Goal: Information Seeking & Learning: Learn about a topic

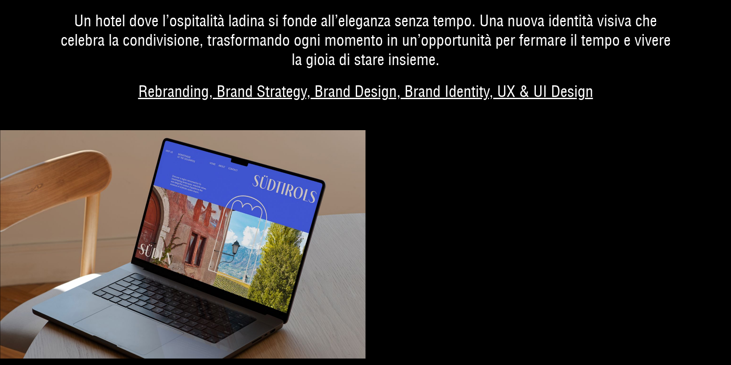
scroll to position [1538, 0]
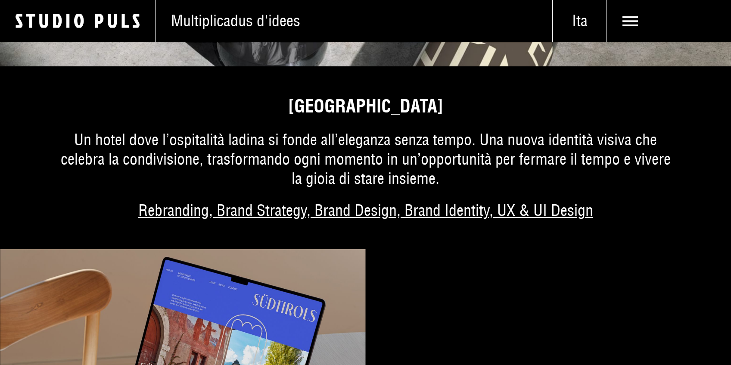
click at [286, 321] on img at bounding box center [183, 363] width 366 height 228
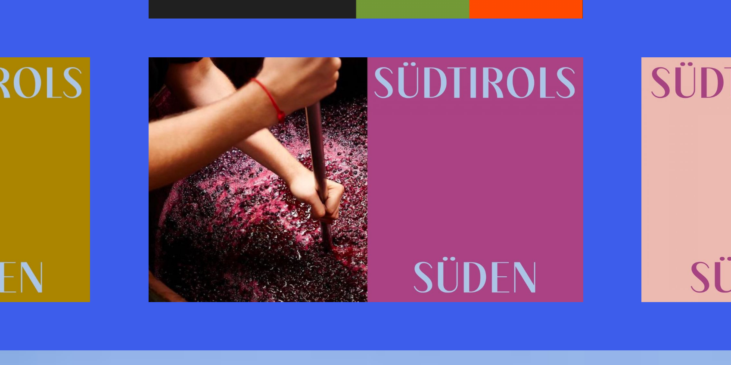
scroll to position [2311, 0]
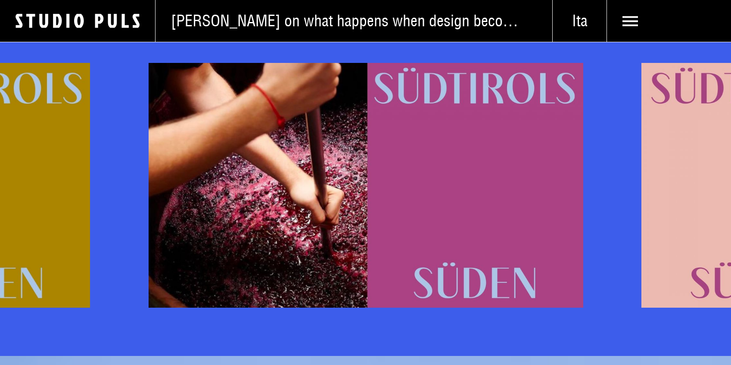
click at [726, 203] on div "Next slide" at bounding box center [683, 185] width 95 height 245
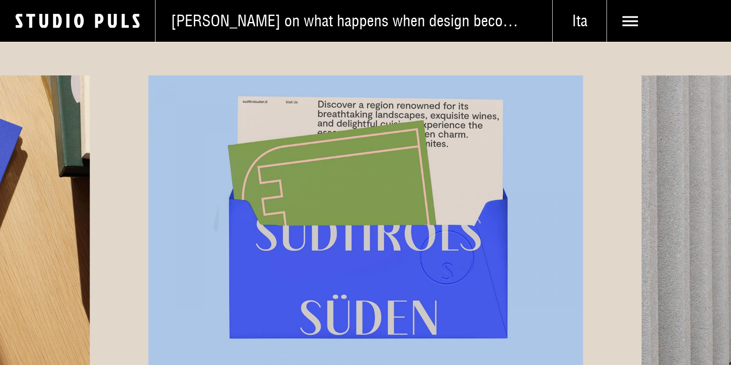
scroll to position [4934, 0]
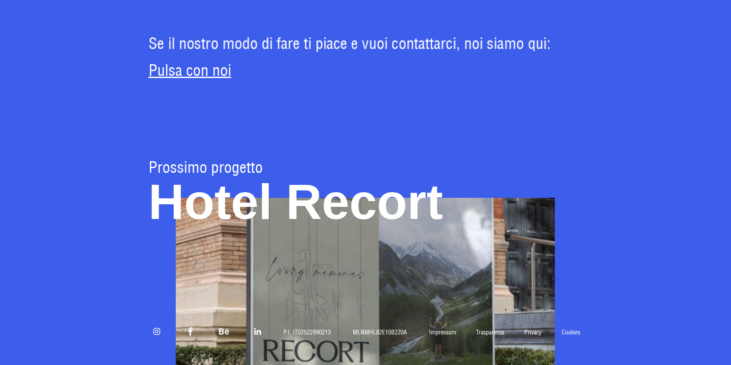
scroll to position [5648, 0]
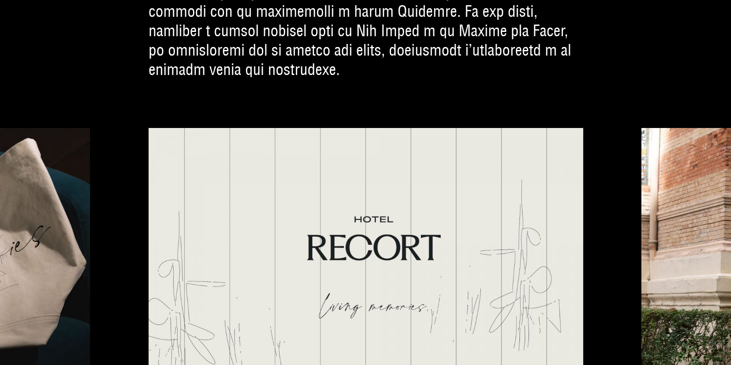
scroll to position [2120, 0]
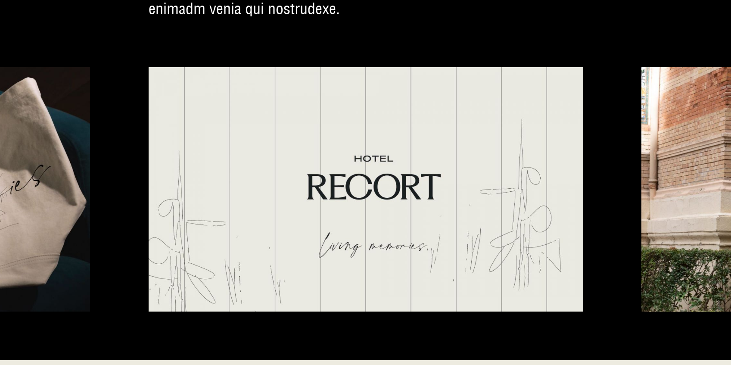
click at [679, 143] on div "Next slide" at bounding box center [683, 189] width 95 height 245
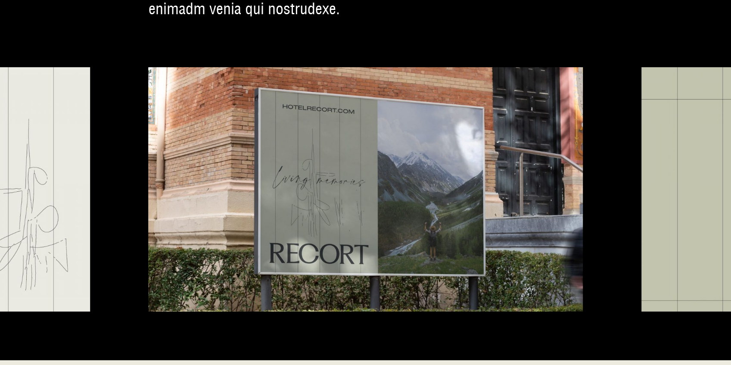
click at [678, 143] on div "Next slide" at bounding box center [683, 189] width 95 height 245
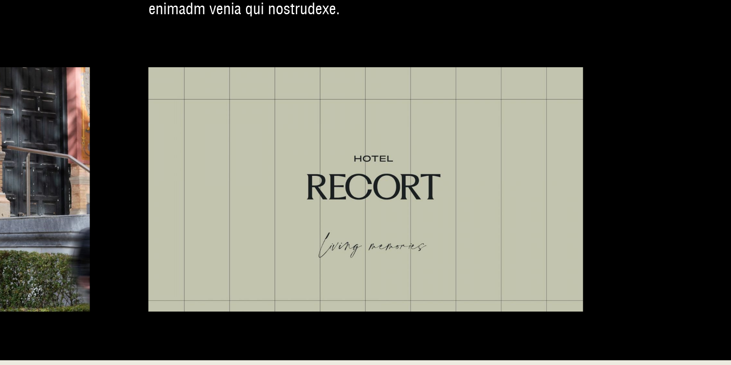
click at [678, 143] on div "Next slide" at bounding box center [683, 189] width 95 height 245
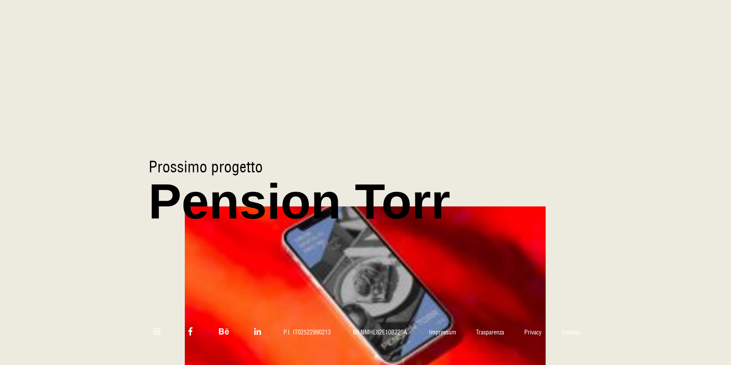
scroll to position [3167, 0]
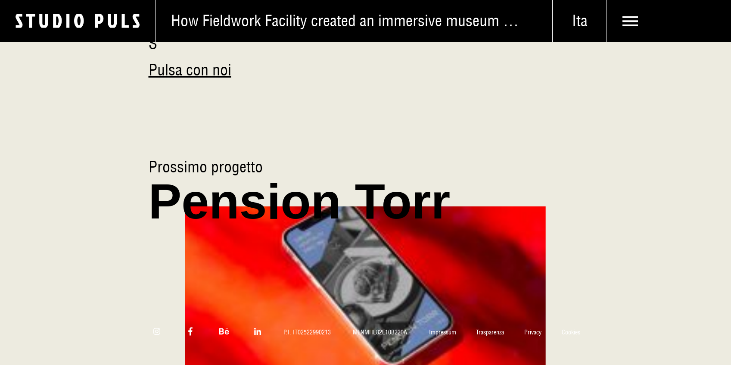
scroll to position [3567, 0]
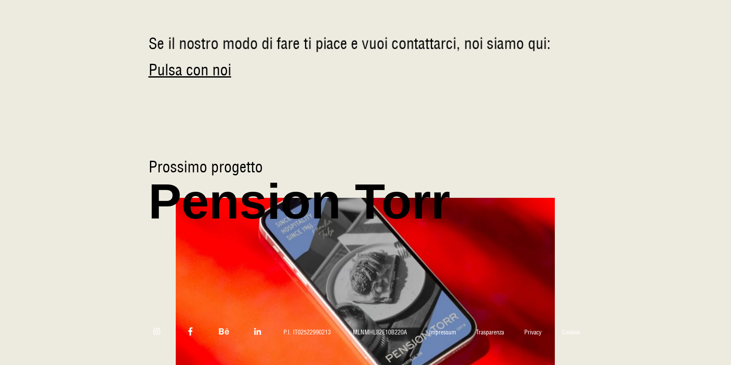
click at [509, 246] on img at bounding box center [365, 281] width 459 height 202
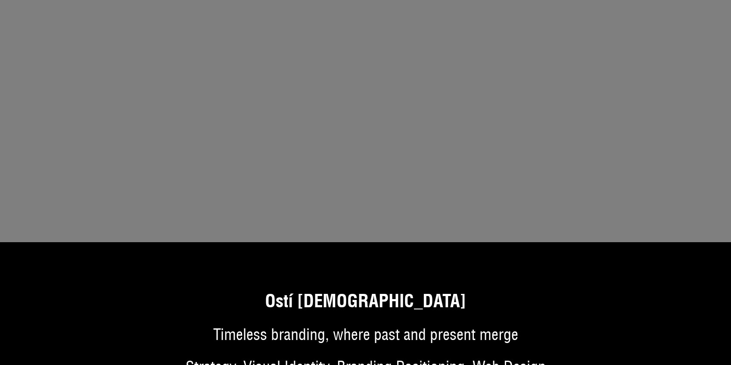
scroll to position [2670, 0]
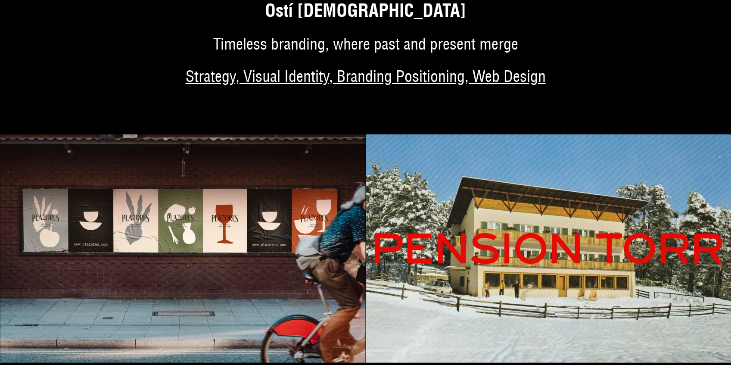
click at [552, 264] on img at bounding box center [549, 248] width 366 height 228
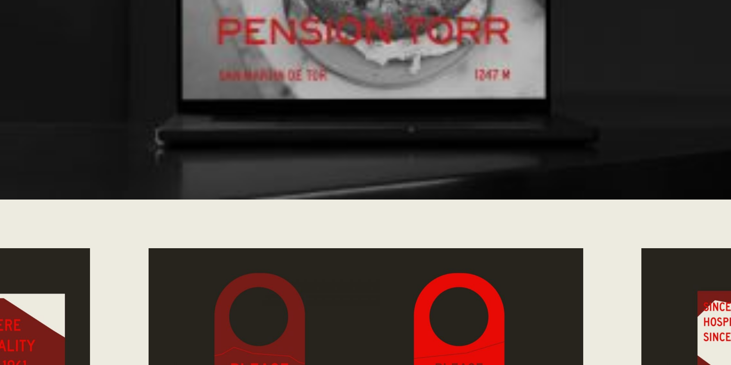
scroll to position [4059, 0]
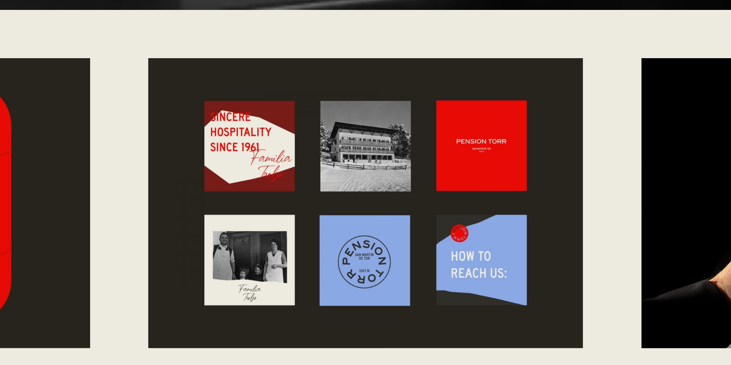
click at [647, 233] on div "Next slide" at bounding box center [683, 203] width 95 height 290
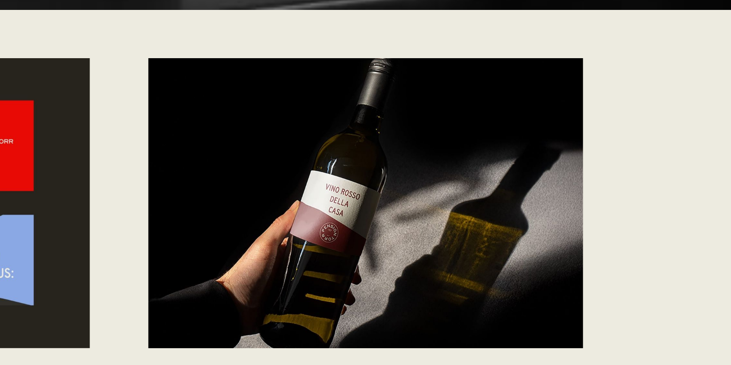
click at [647, 233] on div "Next slide" at bounding box center [683, 203] width 95 height 290
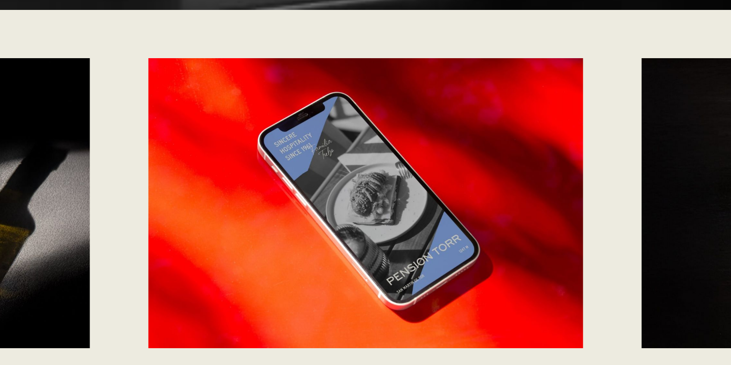
click at [647, 233] on div "Next slide" at bounding box center [683, 203] width 95 height 290
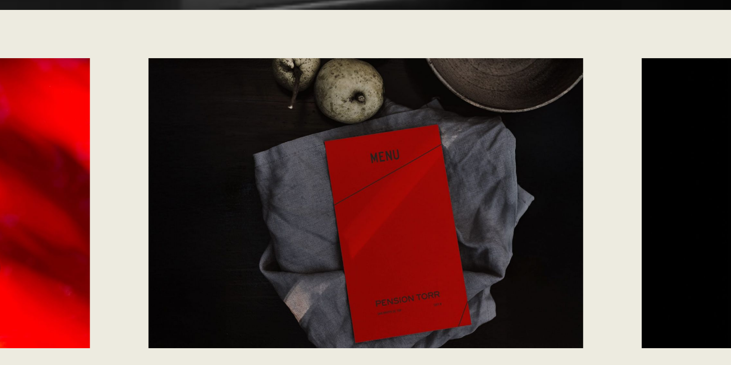
click at [647, 233] on div "Next slide" at bounding box center [683, 203] width 95 height 290
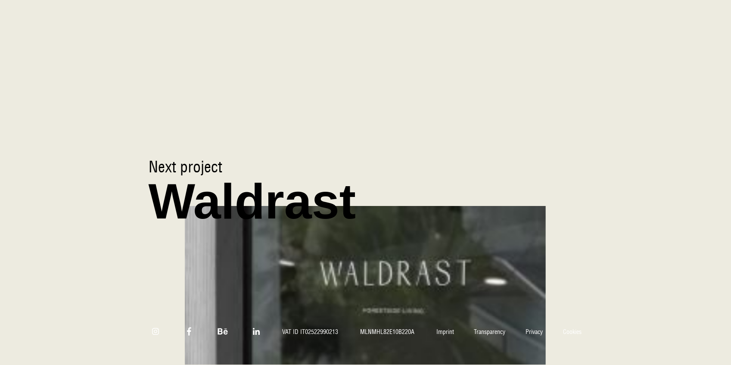
scroll to position [4468, 0]
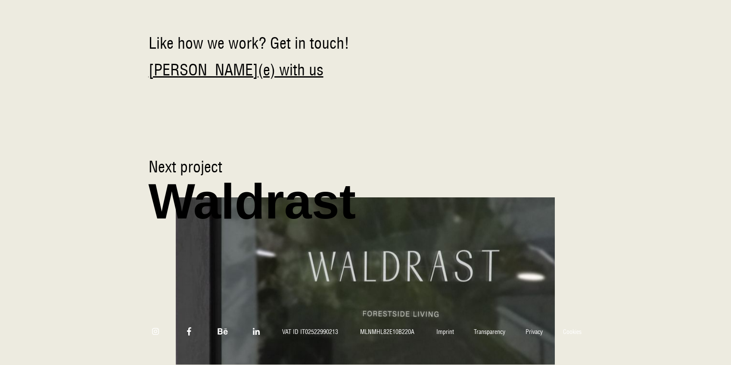
click at [485, 252] on img at bounding box center [365, 281] width 459 height 202
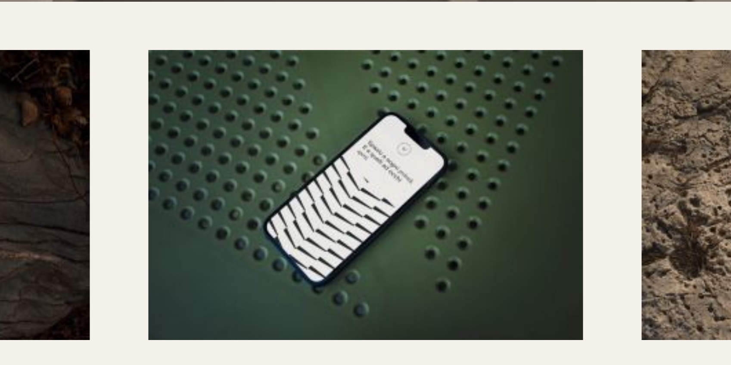
scroll to position [3784, 0]
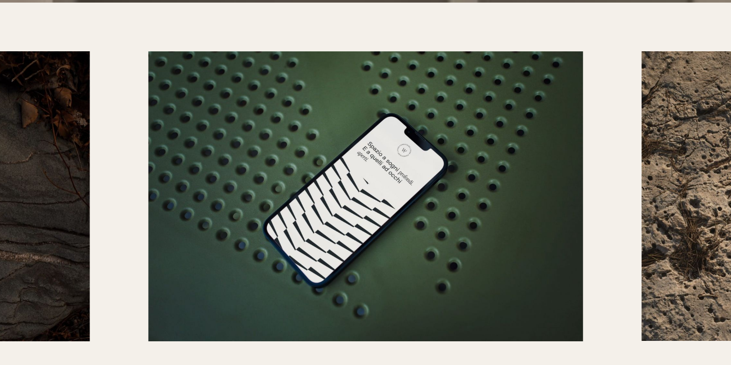
click at [650, 215] on div "Next slide" at bounding box center [683, 196] width 95 height 290
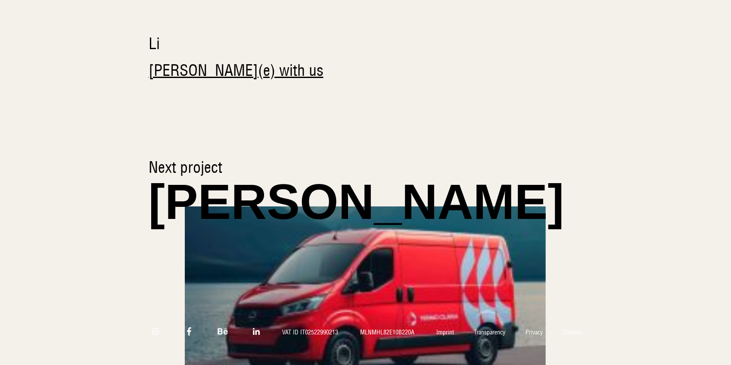
scroll to position [4579, 0]
